Goal: Task Accomplishment & Management: Find specific page/section

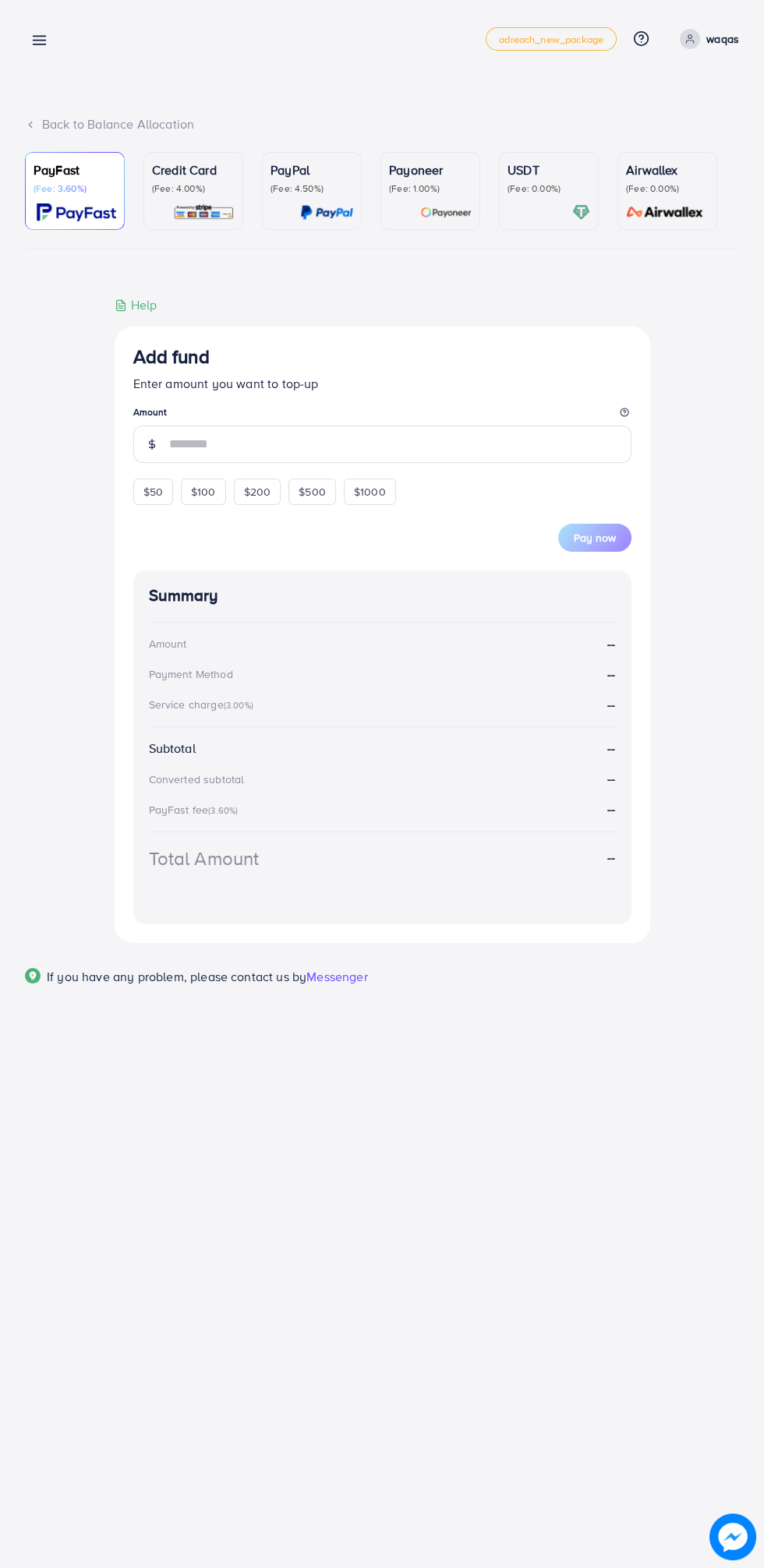
click at [40, 44] on line at bounding box center [39, 44] width 12 height 0
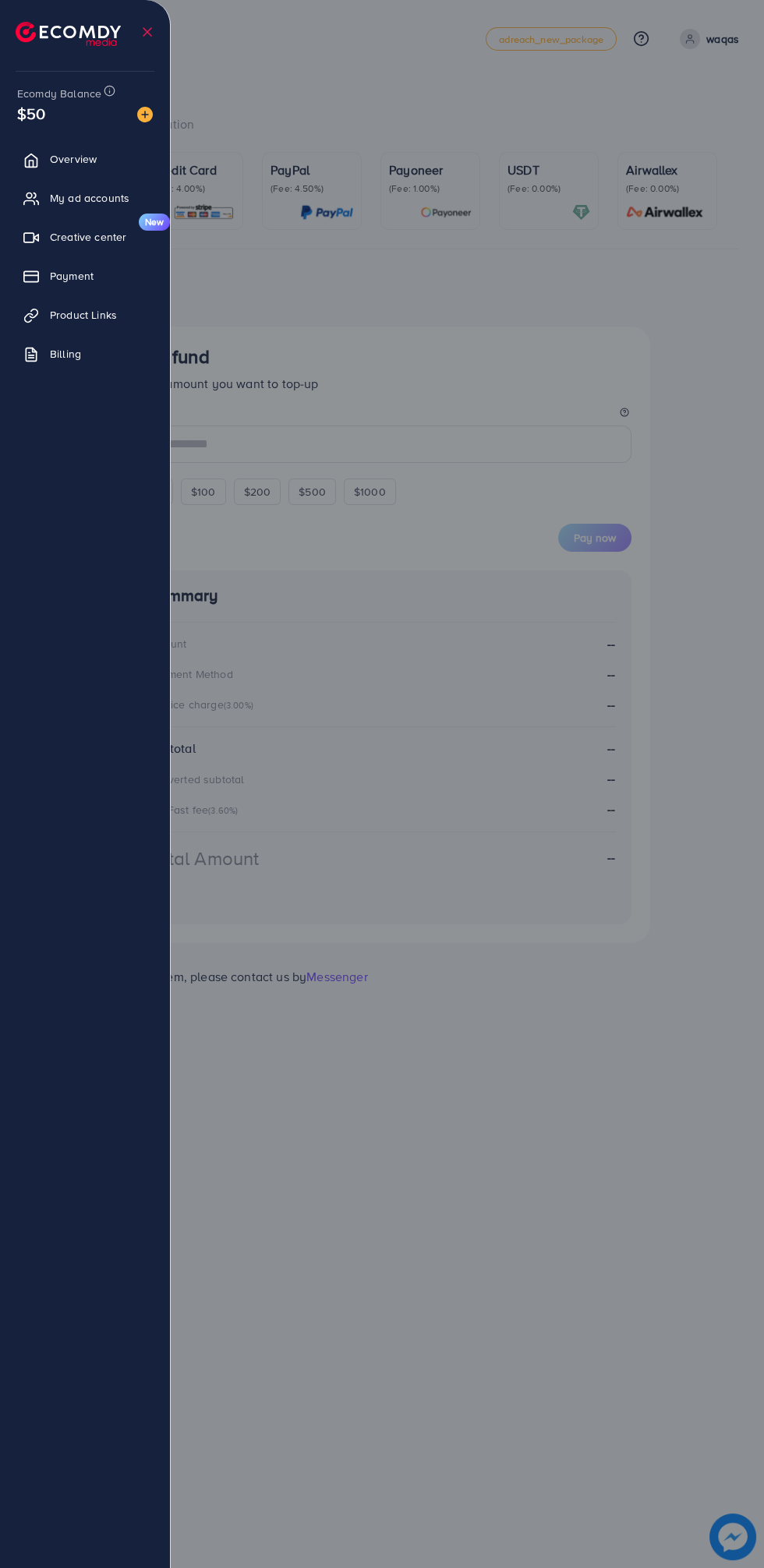
click at [57, 22] on img at bounding box center [68, 34] width 105 height 24
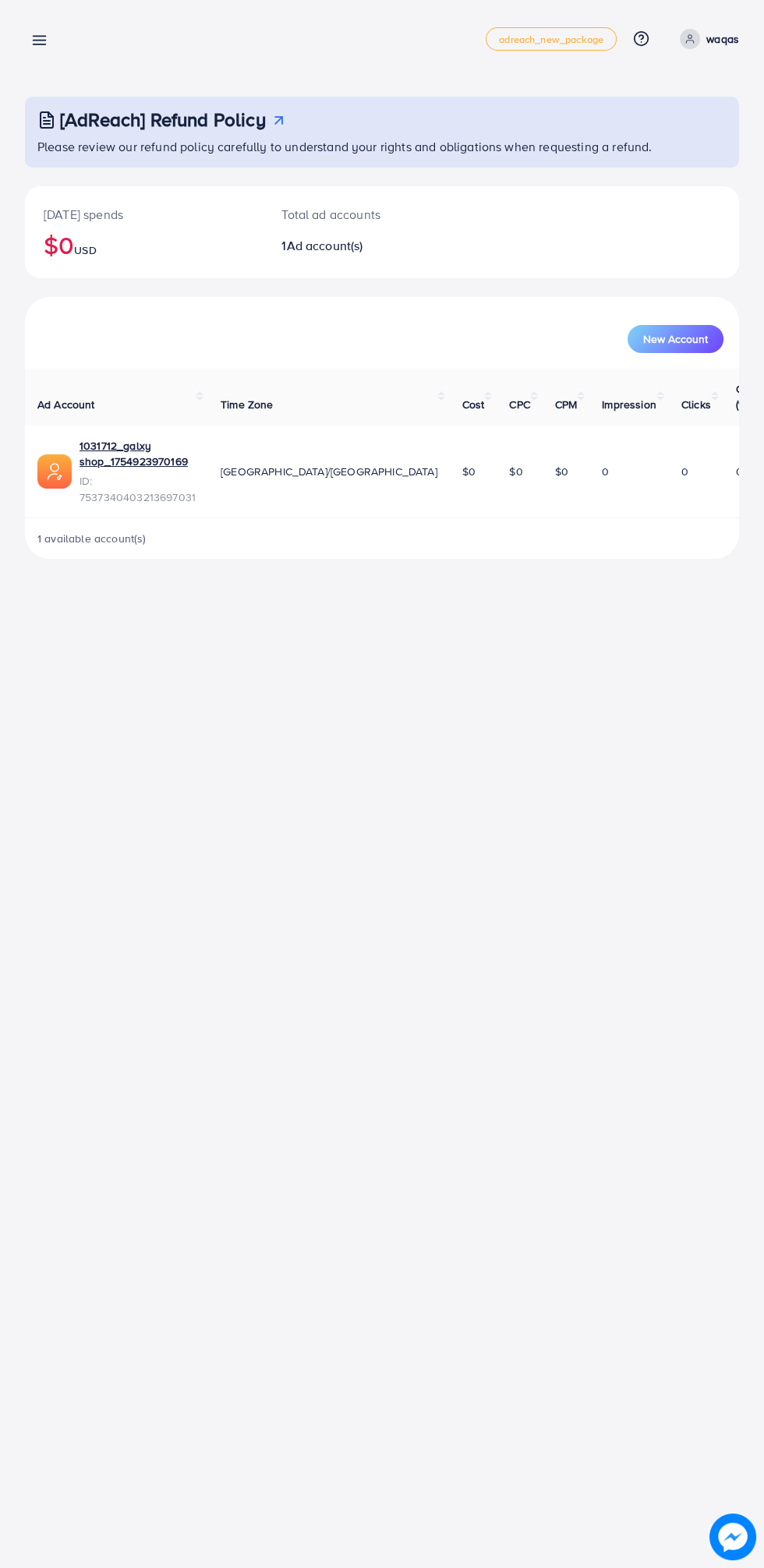
click at [44, 41] on line at bounding box center [39, 41] width 12 height 0
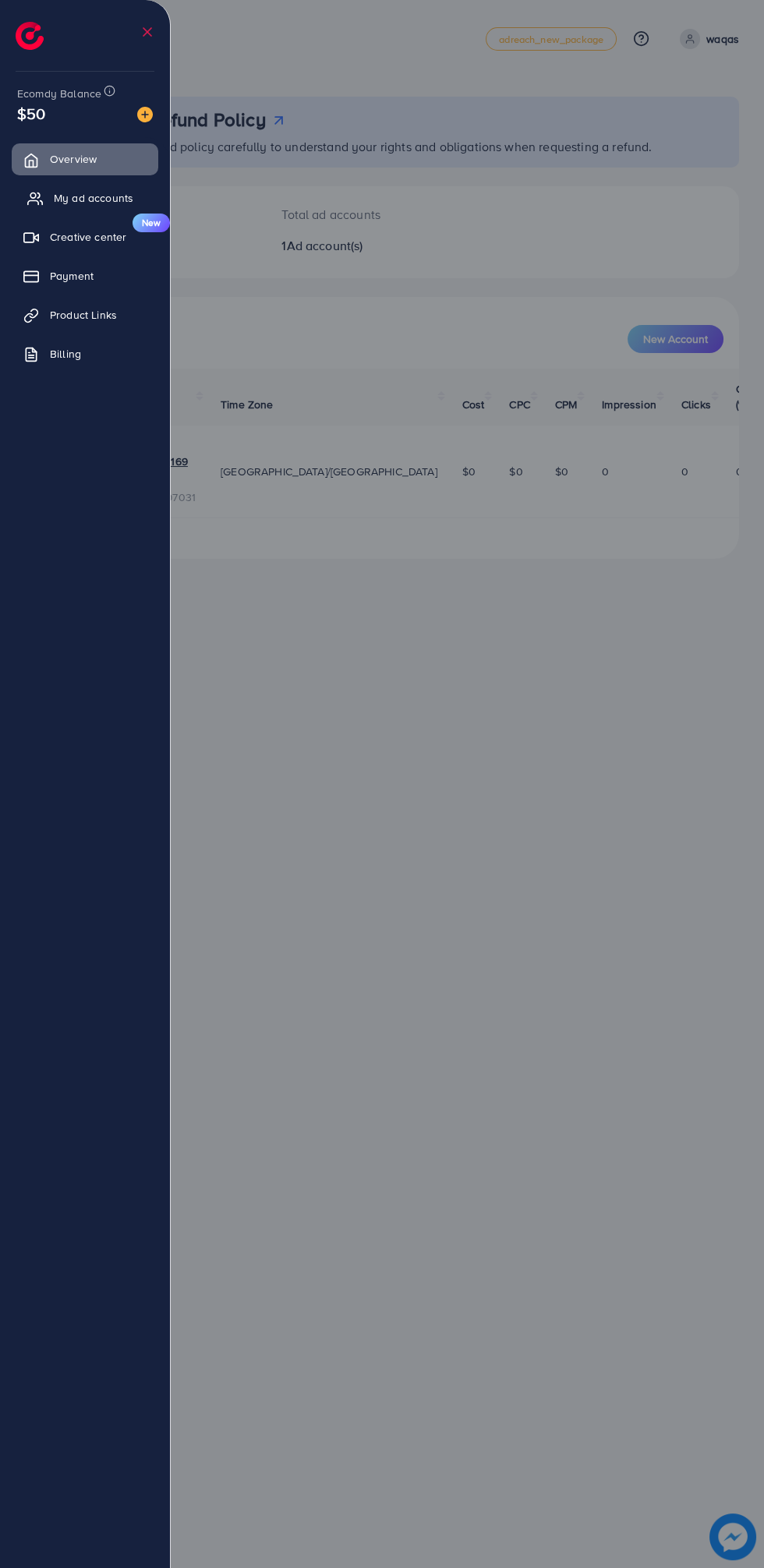
click at [85, 197] on span "My ad accounts" at bounding box center [93, 198] width 79 height 16
